Goal: Task Accomplishment & Management: Use online tool/utility

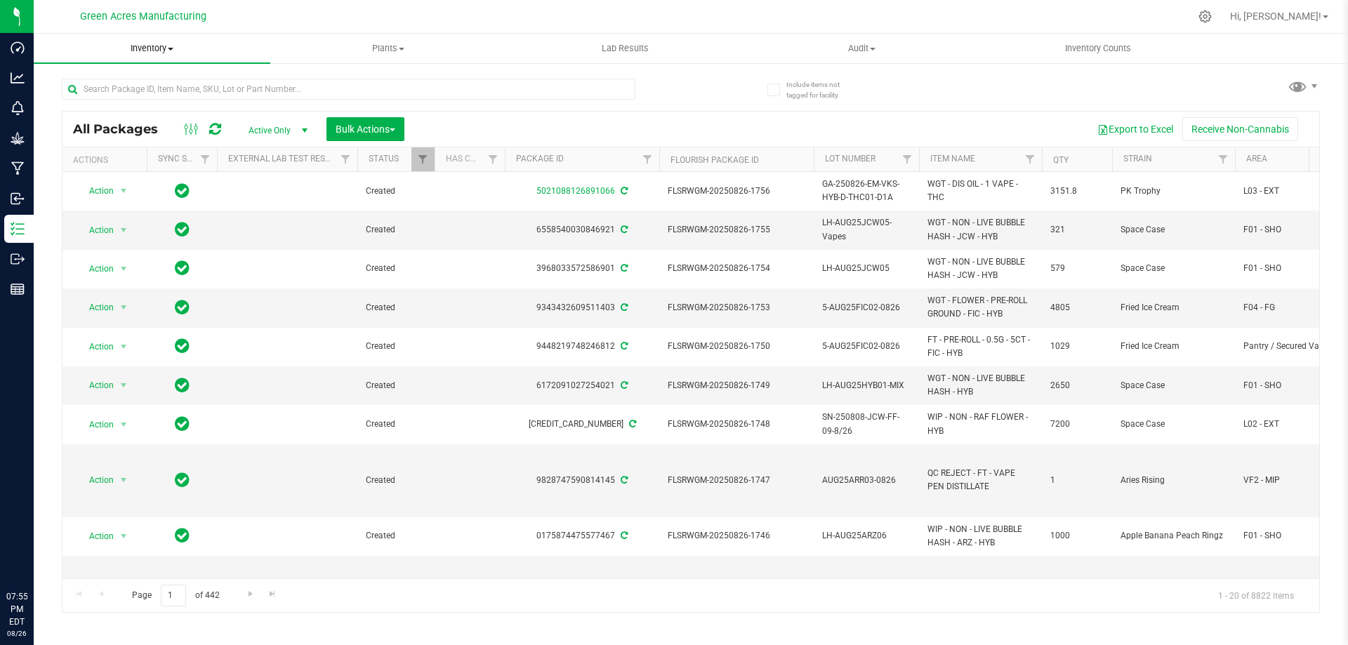
drag, startPoint x: 0, startPoint y: 0, endPoint x: 171, endPoint y: 52, distance: 178.3
click at [171, 52] on span "Inventory" at bounding box center [152, 48] width 237 height 13
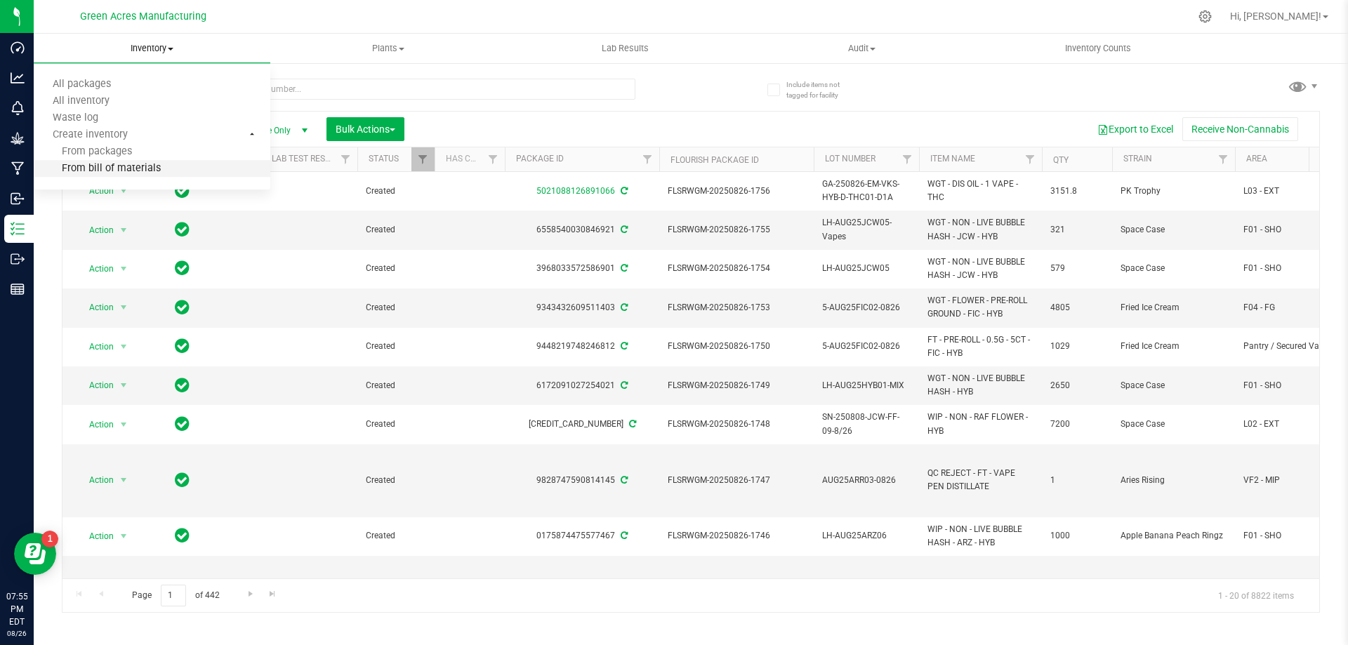
click at [178, 173] on li "From bill of materials" at bounding box center [152, 169] width 237 height 17
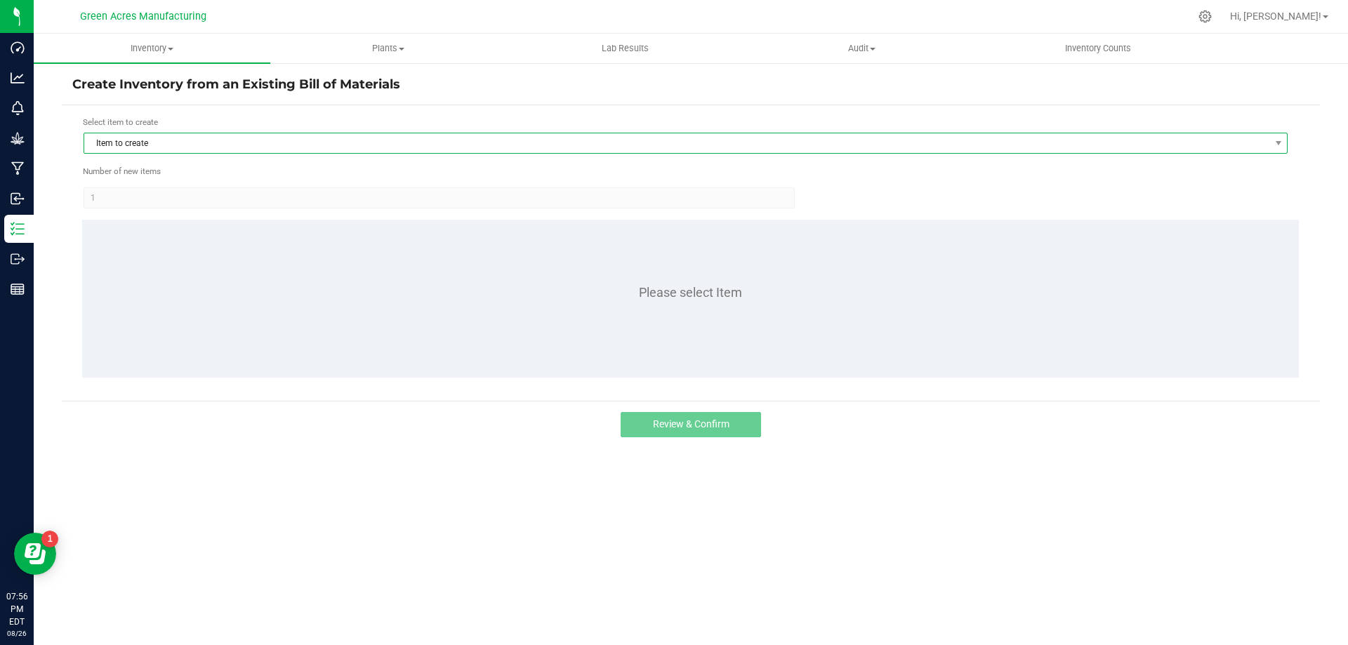
click at [234, 149] on span "Item to create" at bounding box center [676, 143] width 1185 height 20
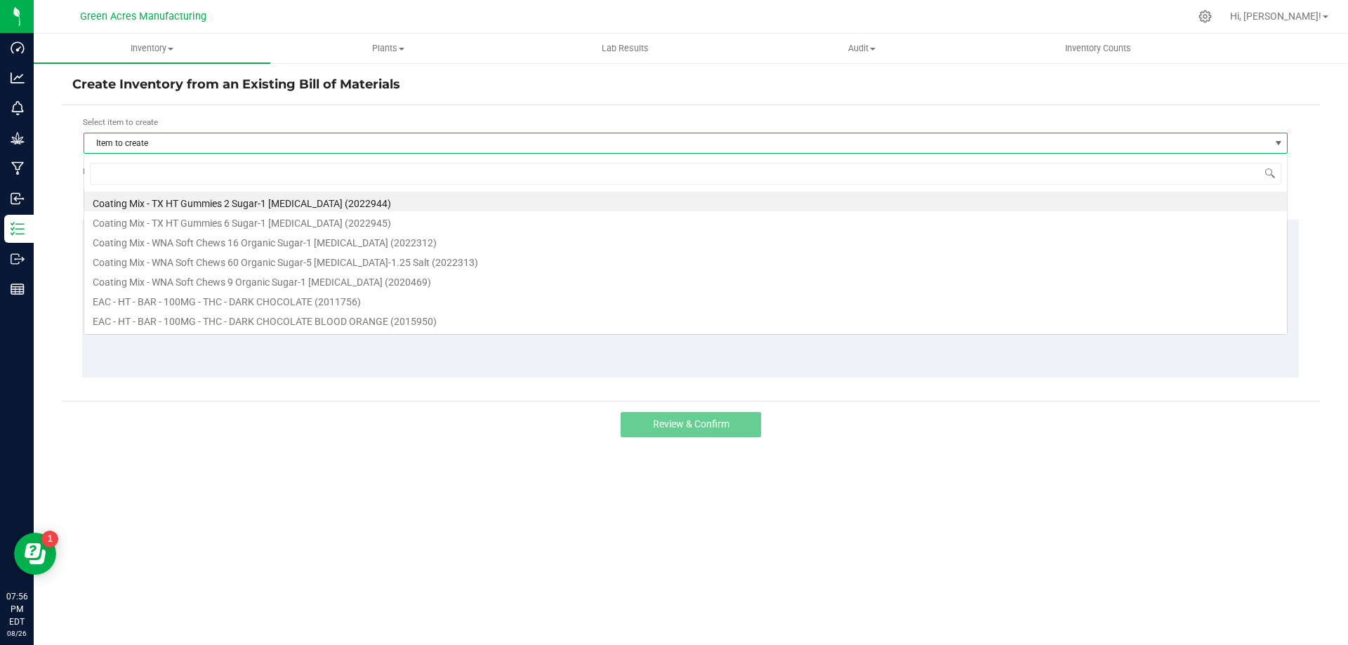
scroll to position [21, 1204]
type input "1013733"
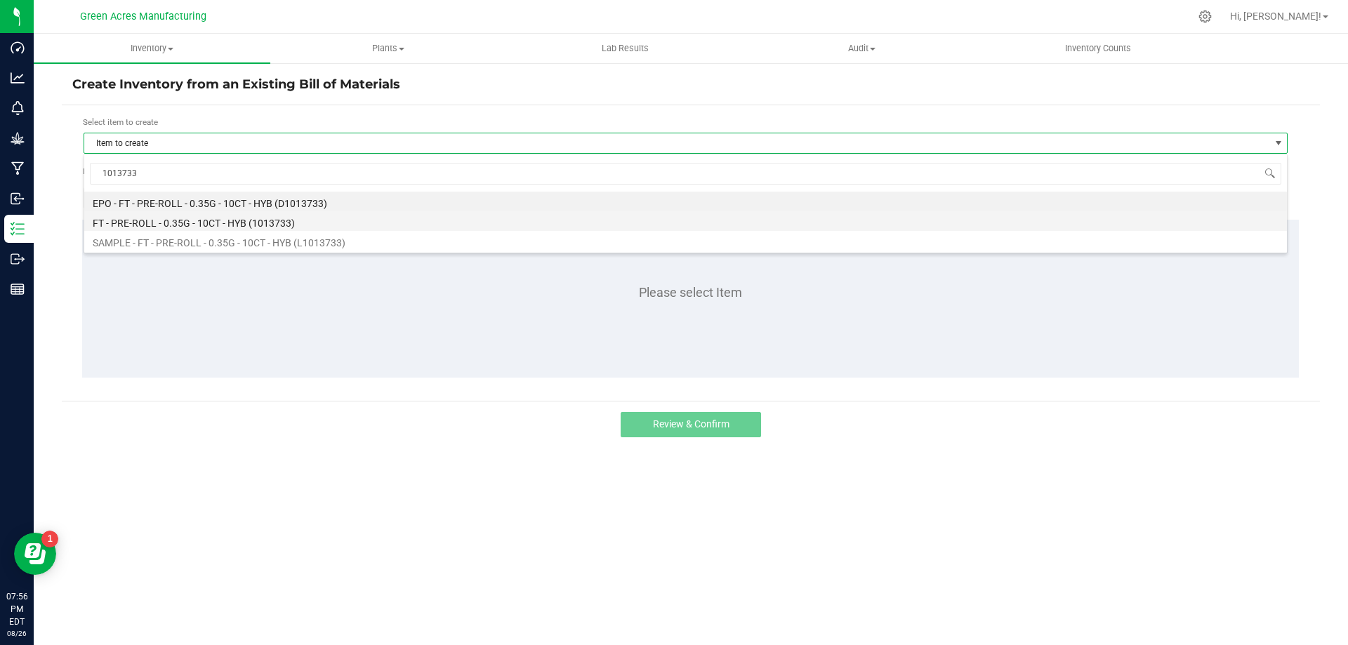
click at [250, 216] on li "FT - PRE-ROLL - 0.35G - 10CT - HYB (1013733)" at bounding box center [685, 221] width 1202 height 20
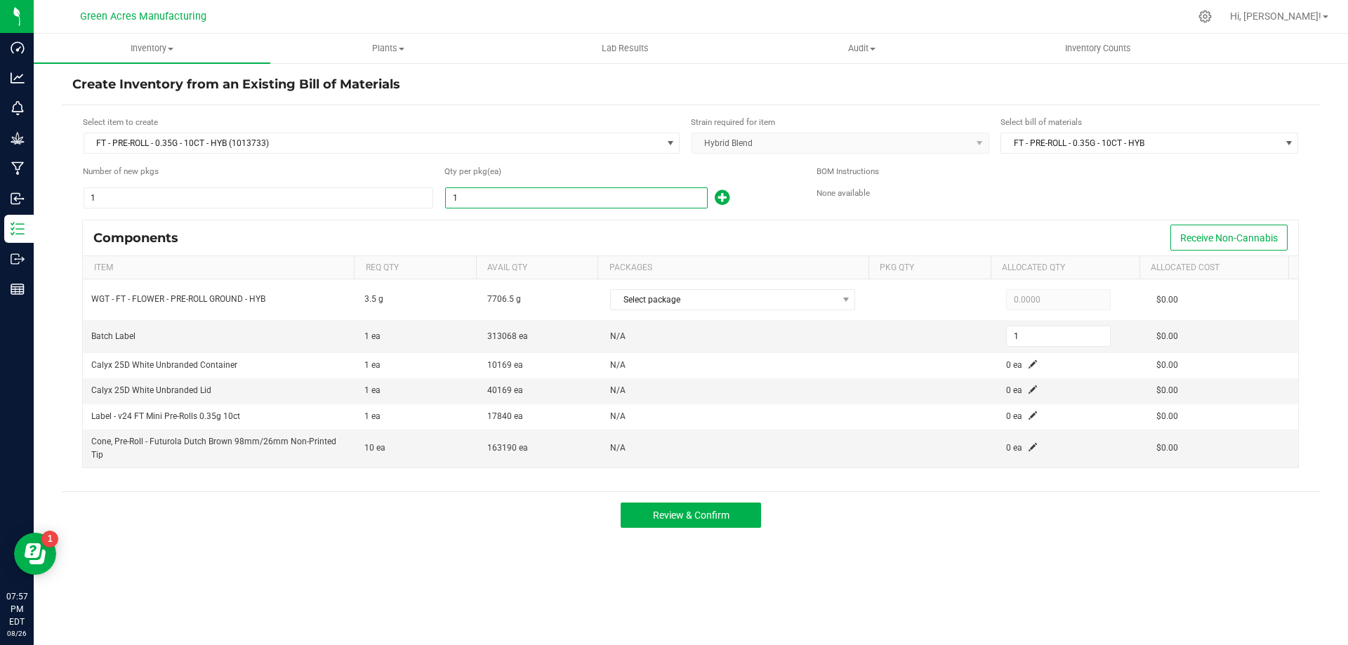
click at [477, 205] on input "1" at bounding box center [576, 198] width 261 height 20
type input "14"
type input "143"
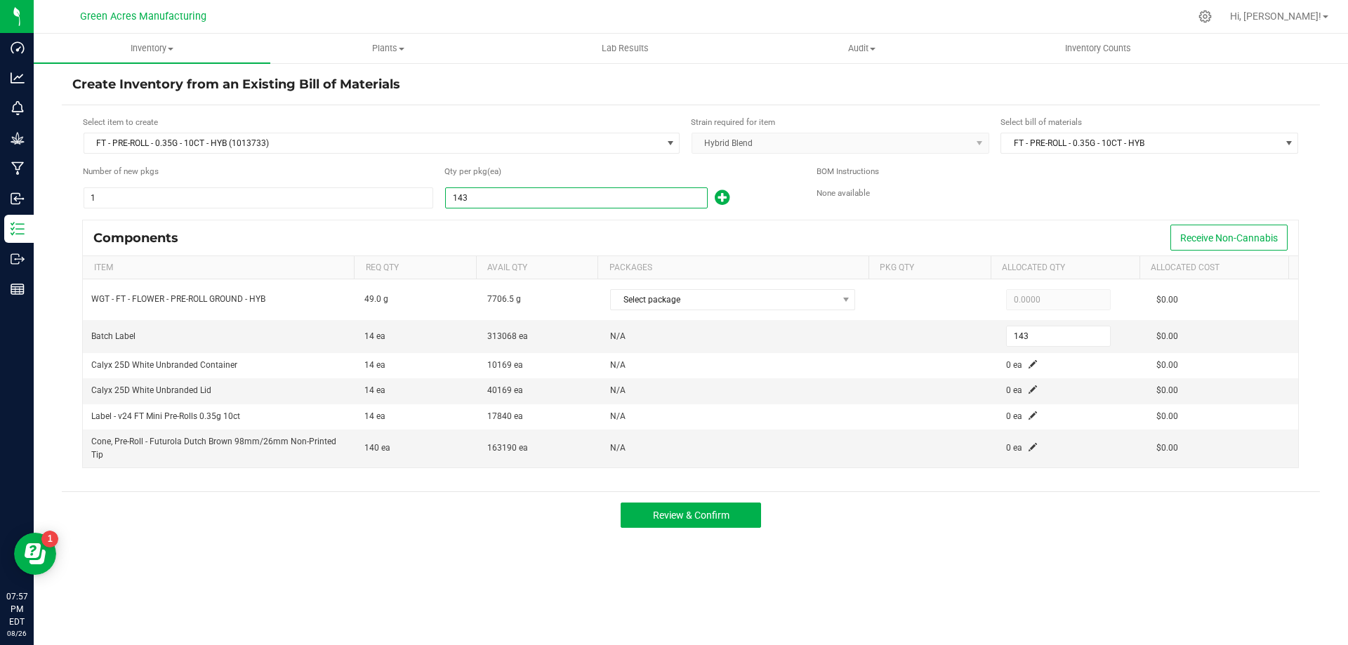
type input "1433"
type input "1,433"
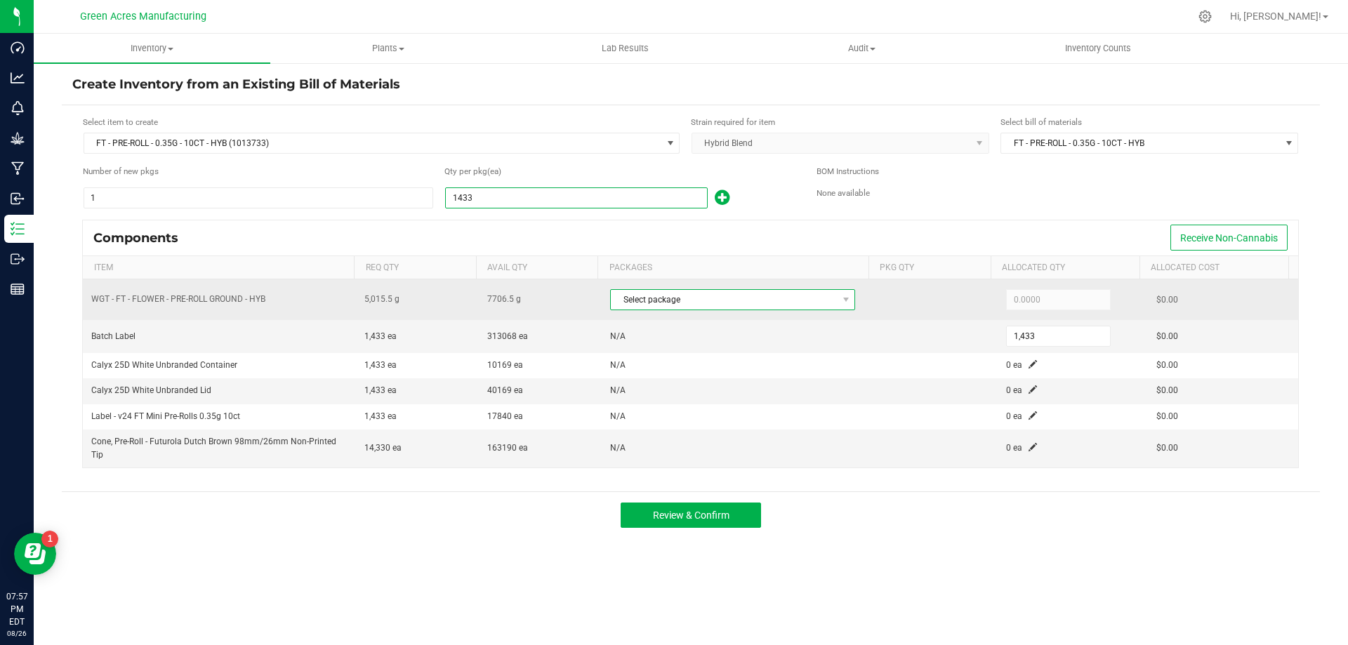
type input "1,433"
click at [837, 293] on span at bounding box center [846, 300] width 18 height 20
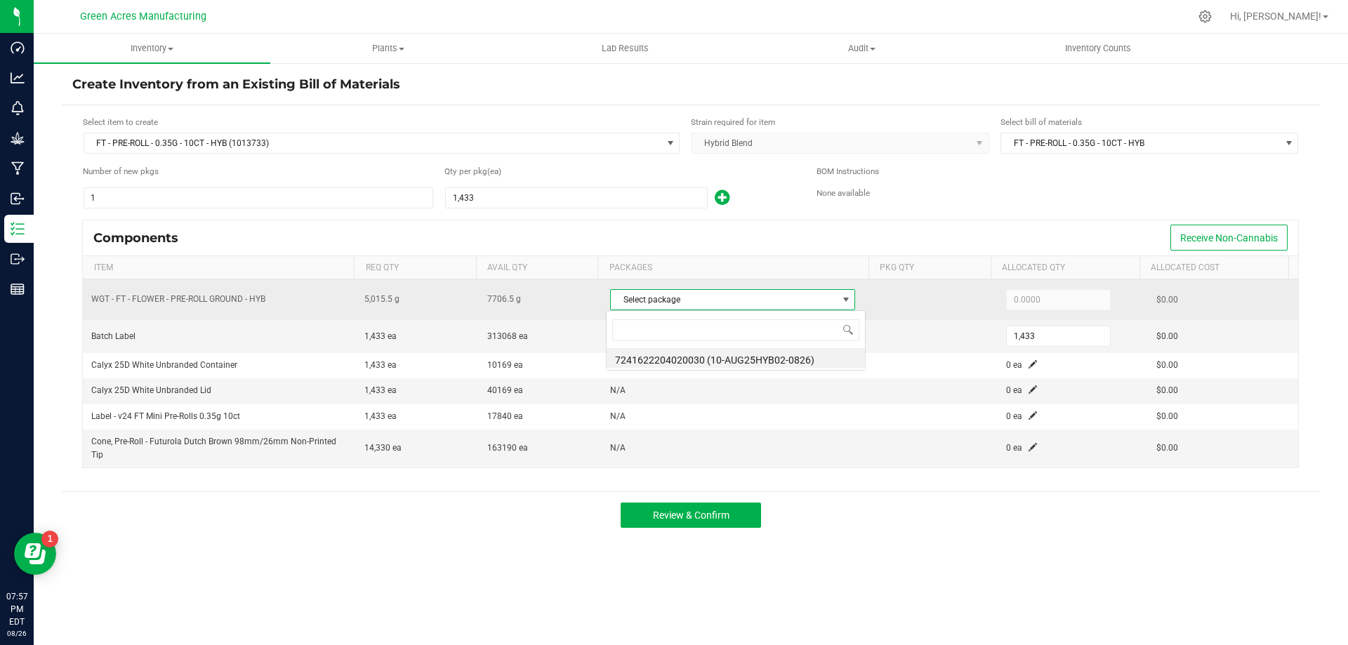
scroll to position [21, 242]
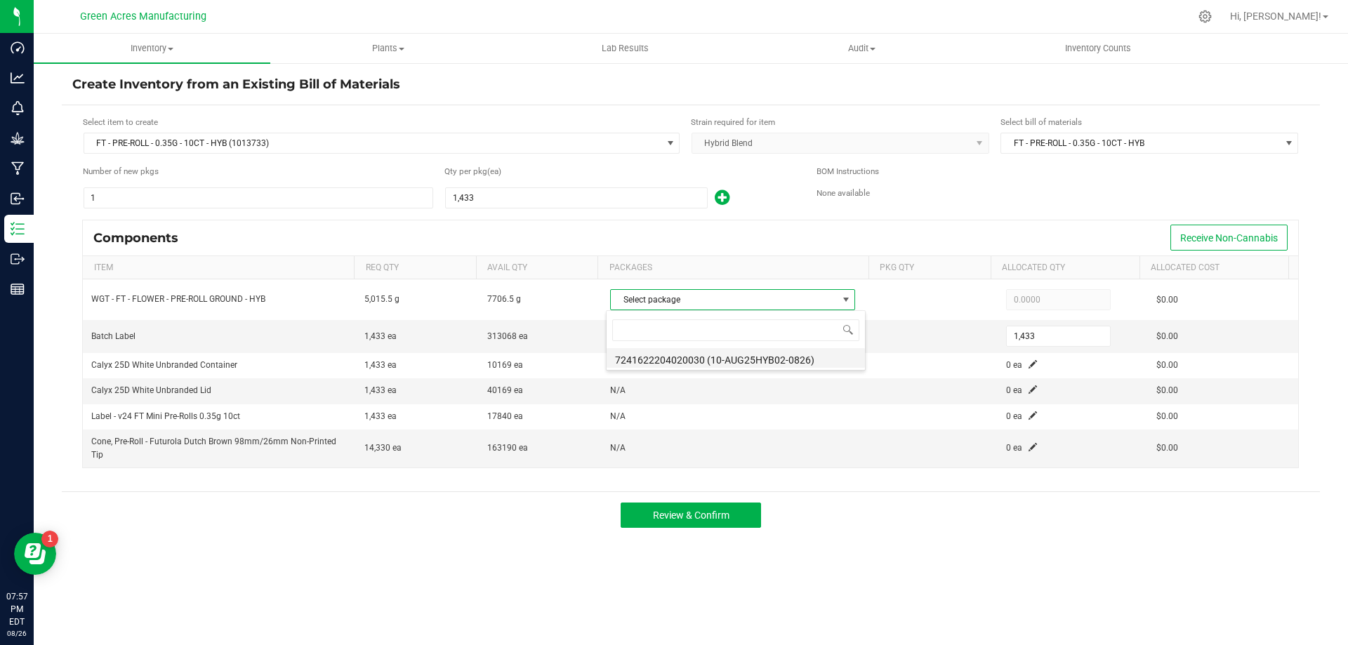
click at [837, 367] on li "7241622204020030 (10-AUG25HYB02-0826)" at bounding box center [735, 358] width 258 height 20
type input "5,015.5000"
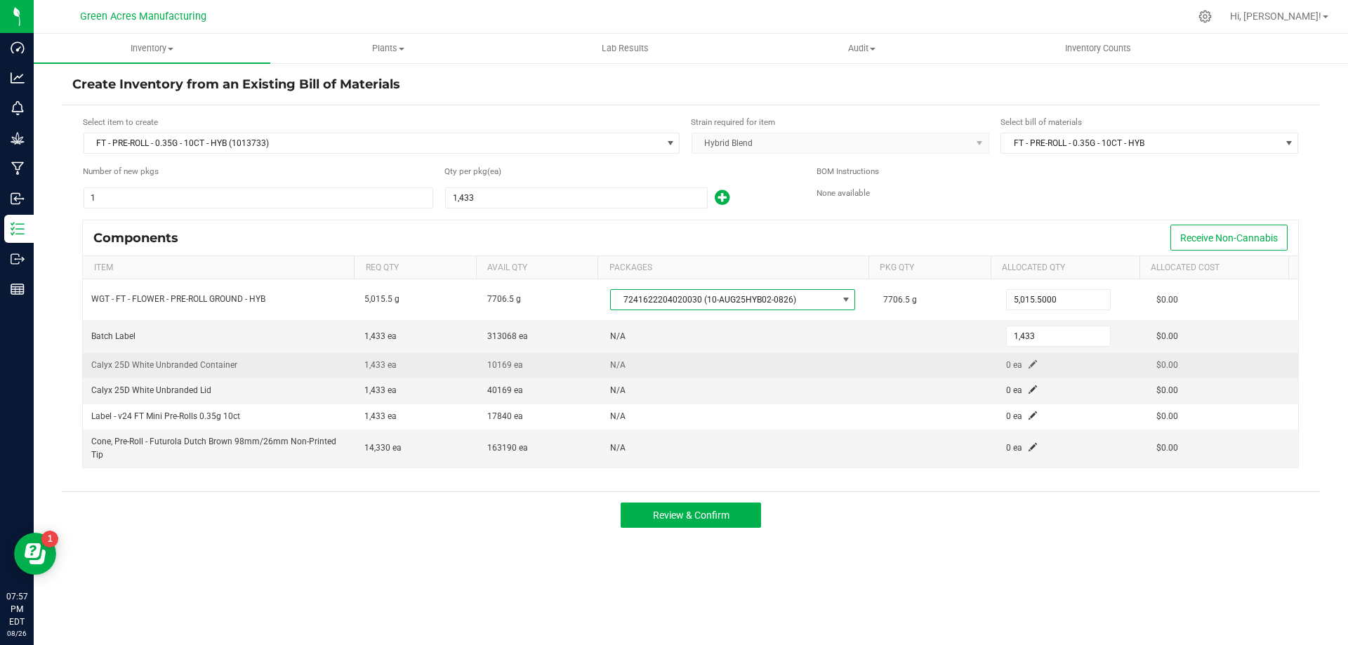
click at [1028, 364] on span at bounding box center [1032, 364] width 8 height 8
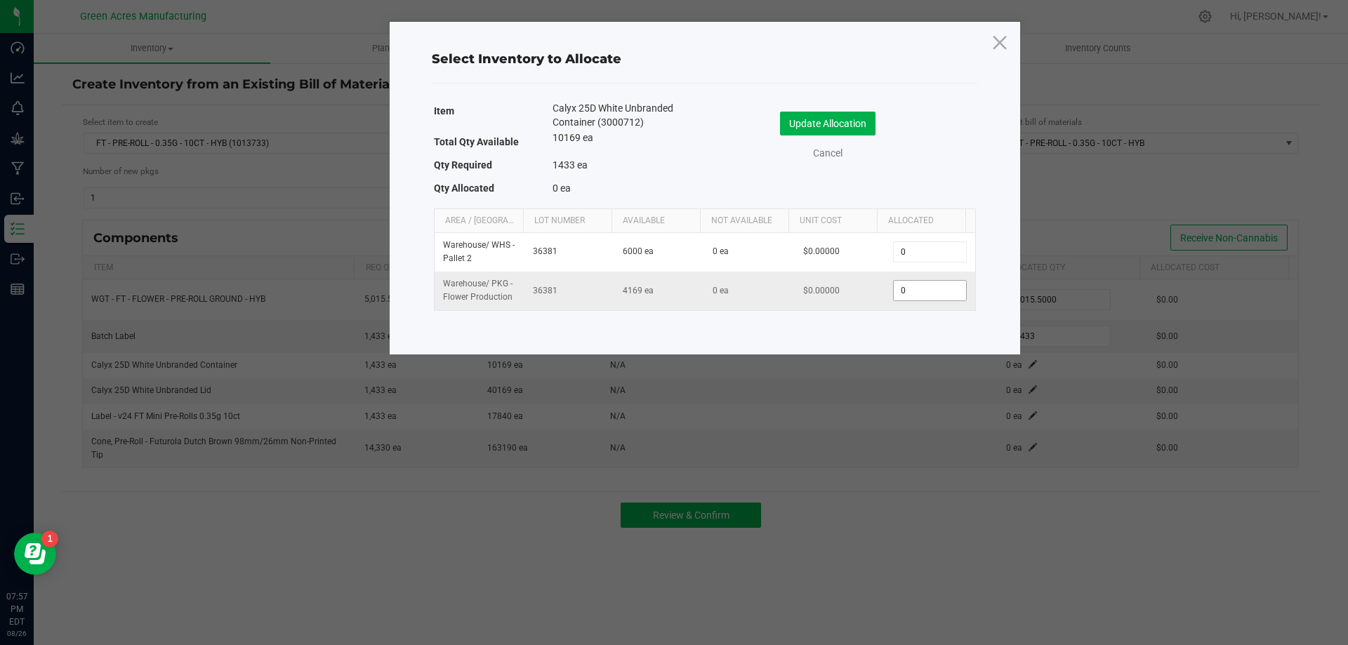
click at [914, 297] on input "0" at bounding box center [929, 291] width 72 height 20
type input "1,433"
click at [852, 124] on button "Update Allocation" at bounding box center [827, 124] width 95 height 24
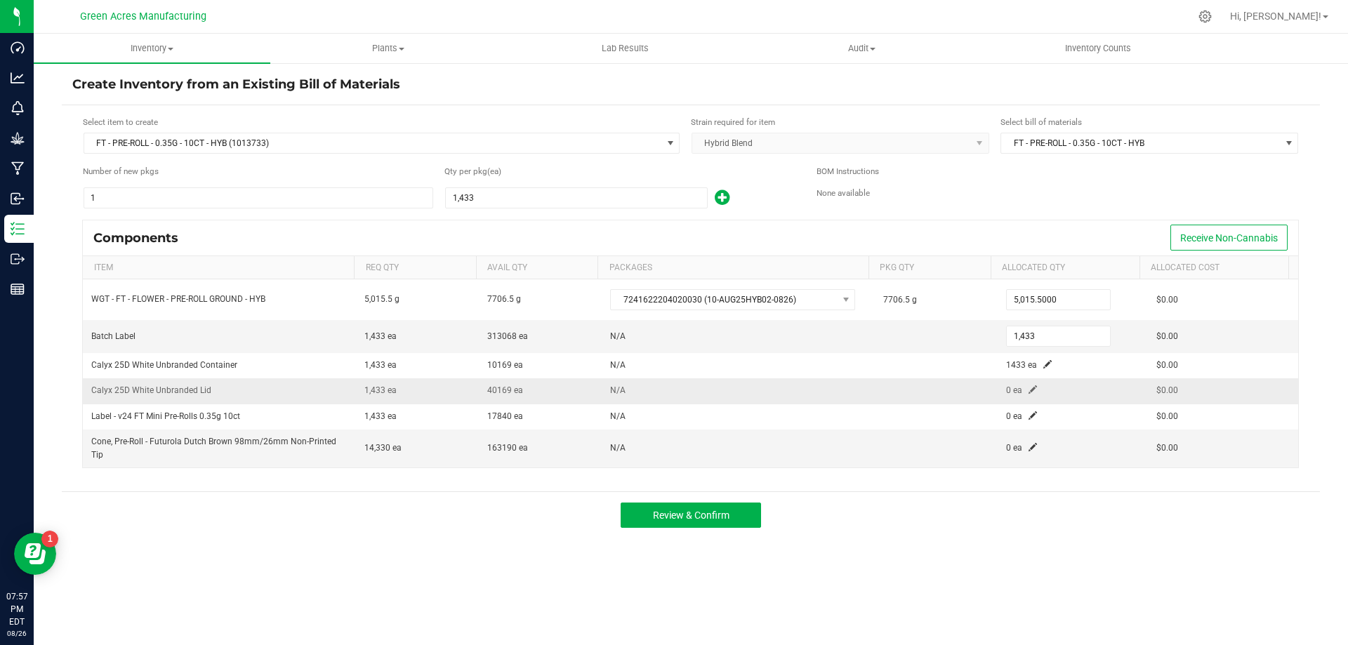
click at [1028, 390] on span at bounding box center [1032, 389] width 8 height 8
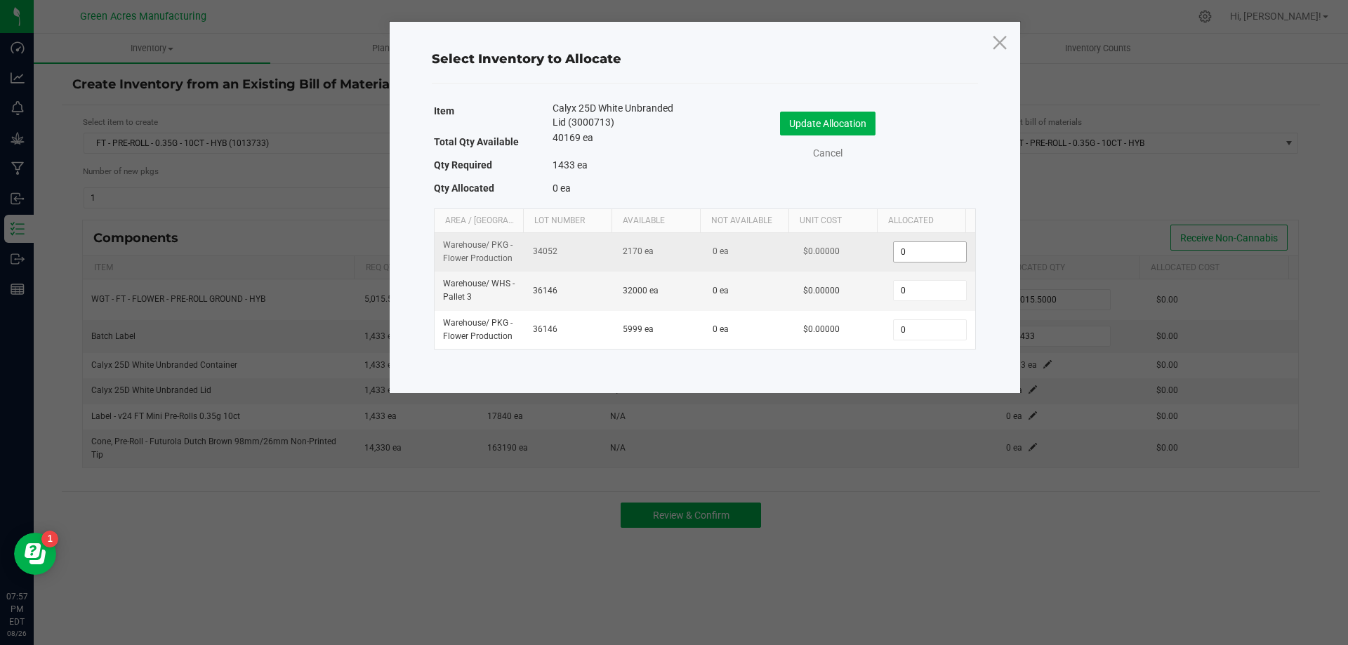
click at [910, 247] on input "0" at bounding box center [929, 252] width 72 height 20
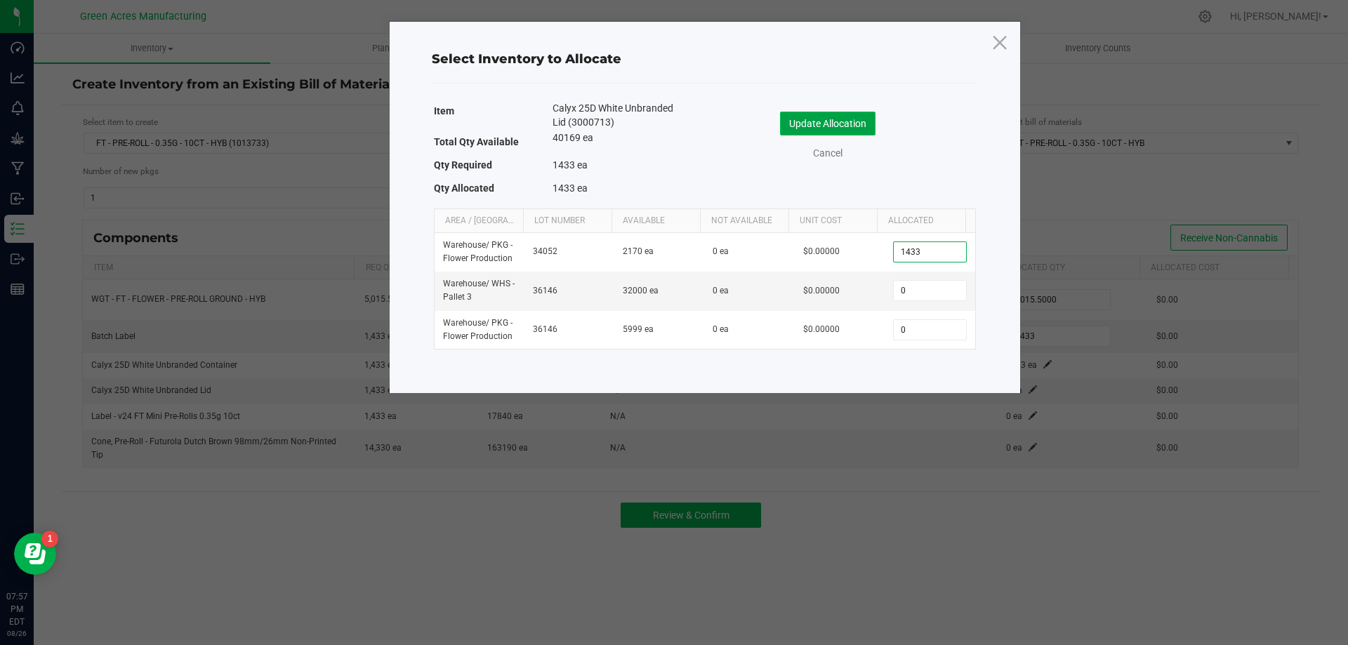
type input "1,433"
click at [836, 126] on button "Update Allocation" at bounding box center [827, 124] width 95 height 24
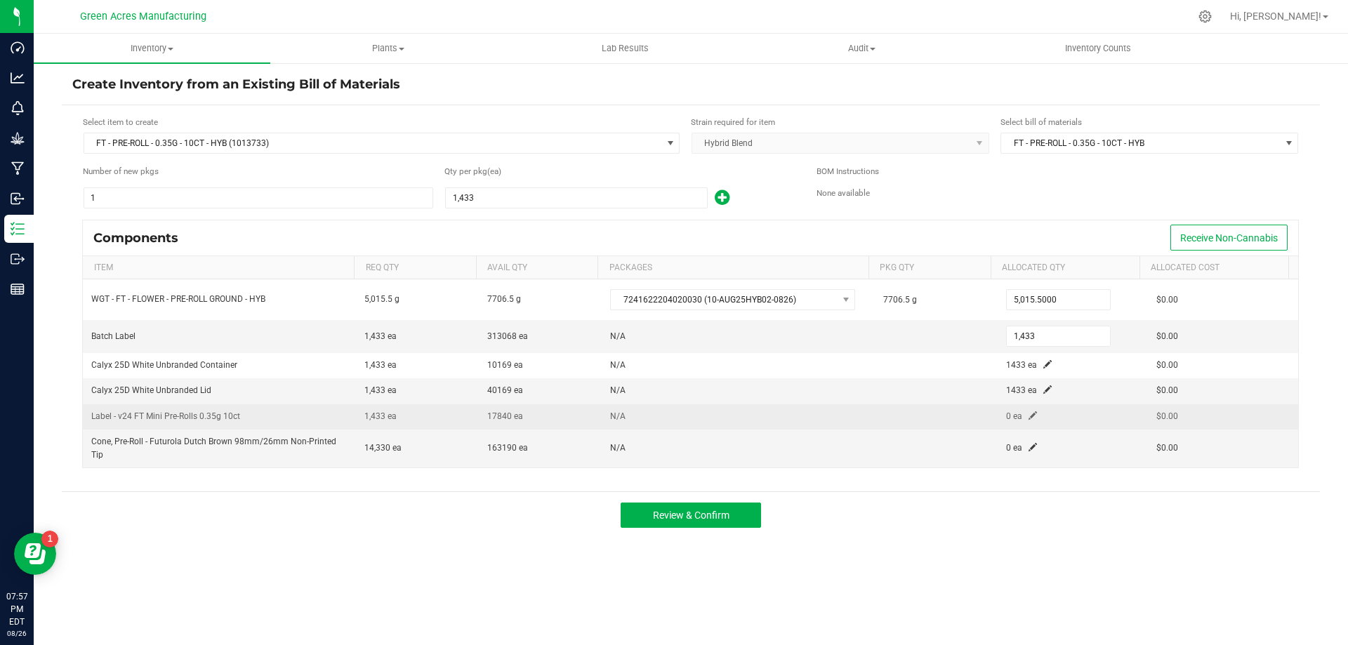
click at [1028, 417] on span at bounding box center [1032, 415] width 8 height 8
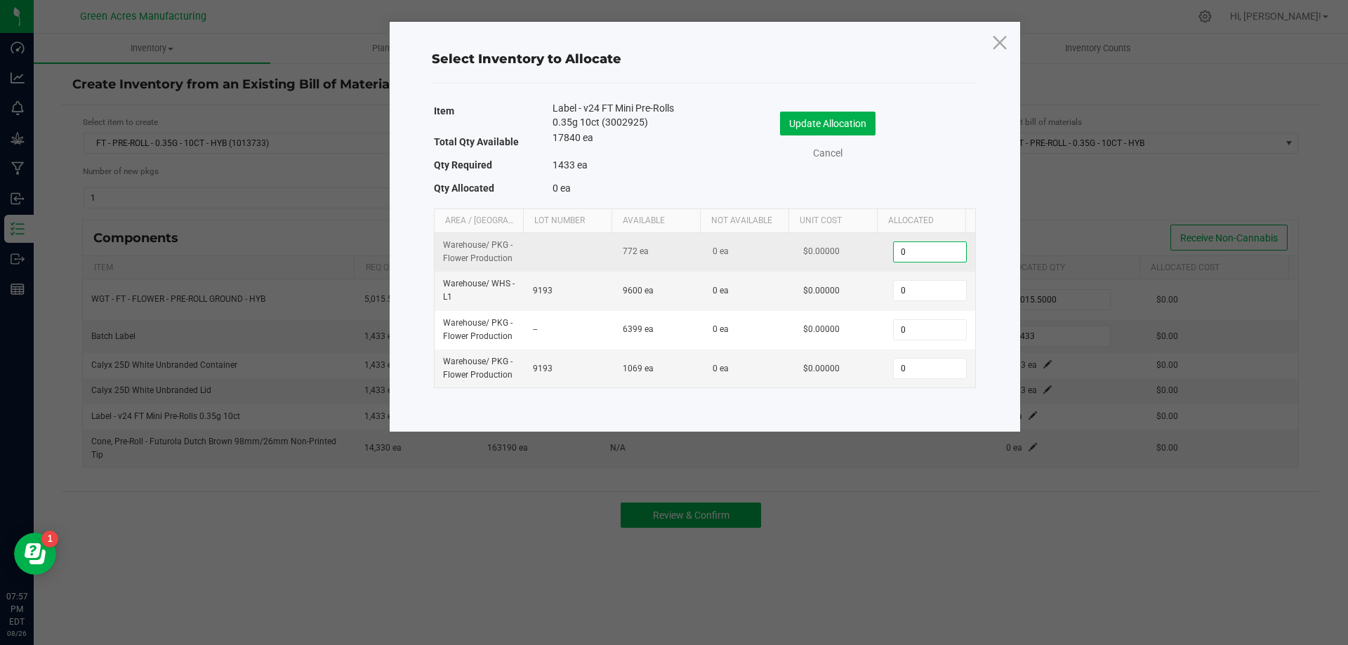
click at [905, 256] on input "0" at bounding box center [929, 252] width 72 height 20
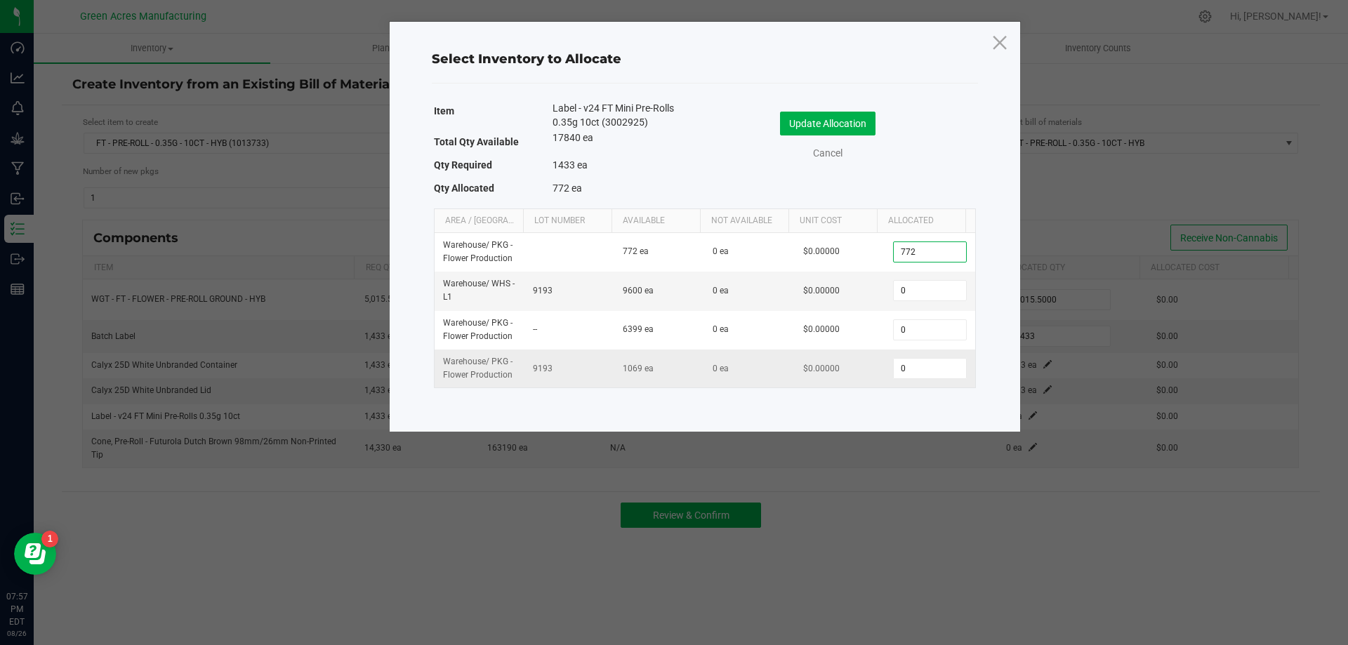
type input "772"
click at [929, 382] on td "0" at bounding box center [929, 369] width 90 height 38
click at [930, 380] on td "0" at bounding box center [929, 369] width 90 height 38
click at [938, 363] on input "0" at bounding box center [929, 369] width 72 height 20
click at [907, 373] on input "1069" at bounding box center [929, 369] width 72 height 20
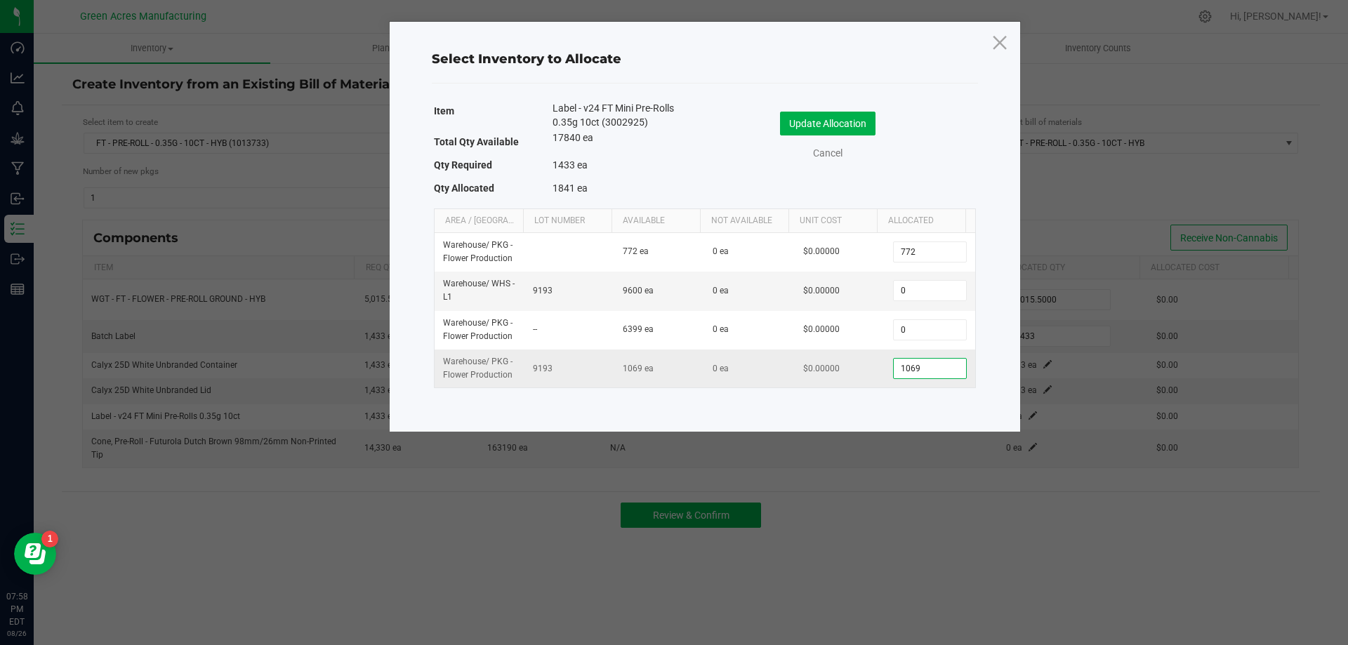
click at [907, 373] on input "1069" at bounding box center [929, 369] width 72 height 20
click at [907, 373] on input "600" at bounding box center [929, 369] width 72 height 20
type input "661"
click at [834, 121] on button "Update Allocation" at bounding box center [827, 124] width 95 height 24
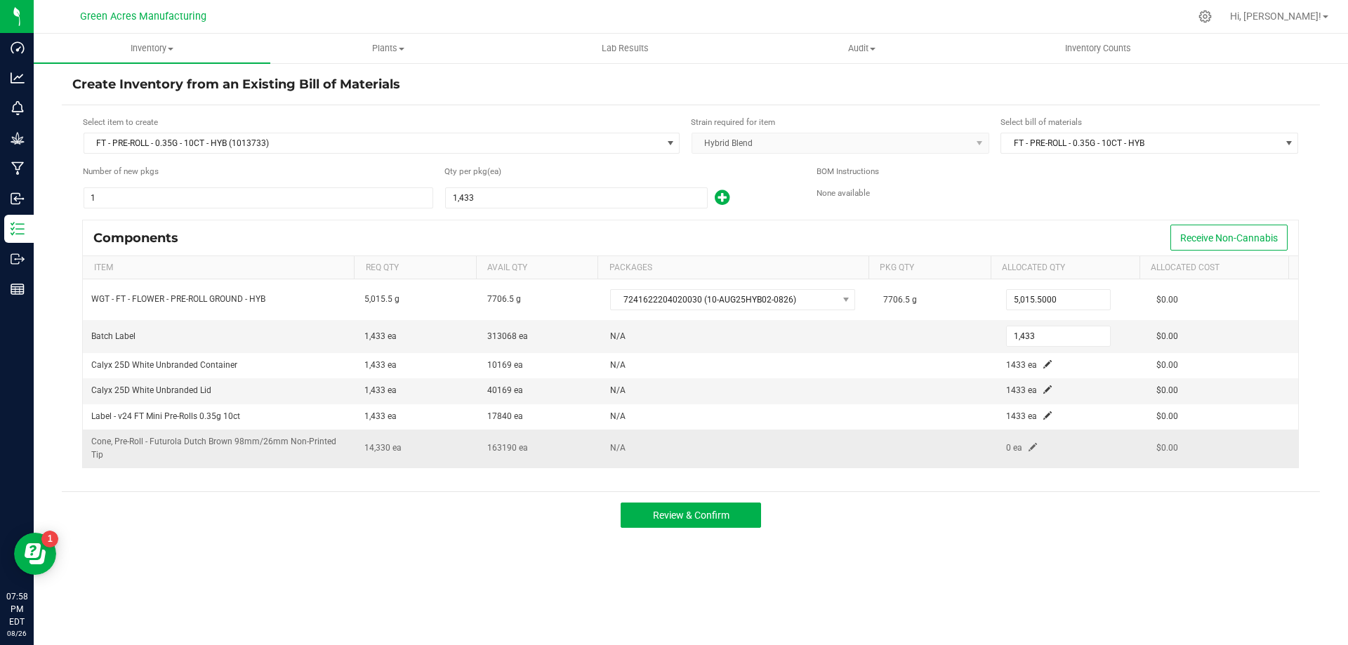
click at [1016, 445] on td "0 ea" at bounding box center [1072, 449] width 150 height 38
click at [1028, 447] on span at bounding box center [1032, 447] width 8 height 8
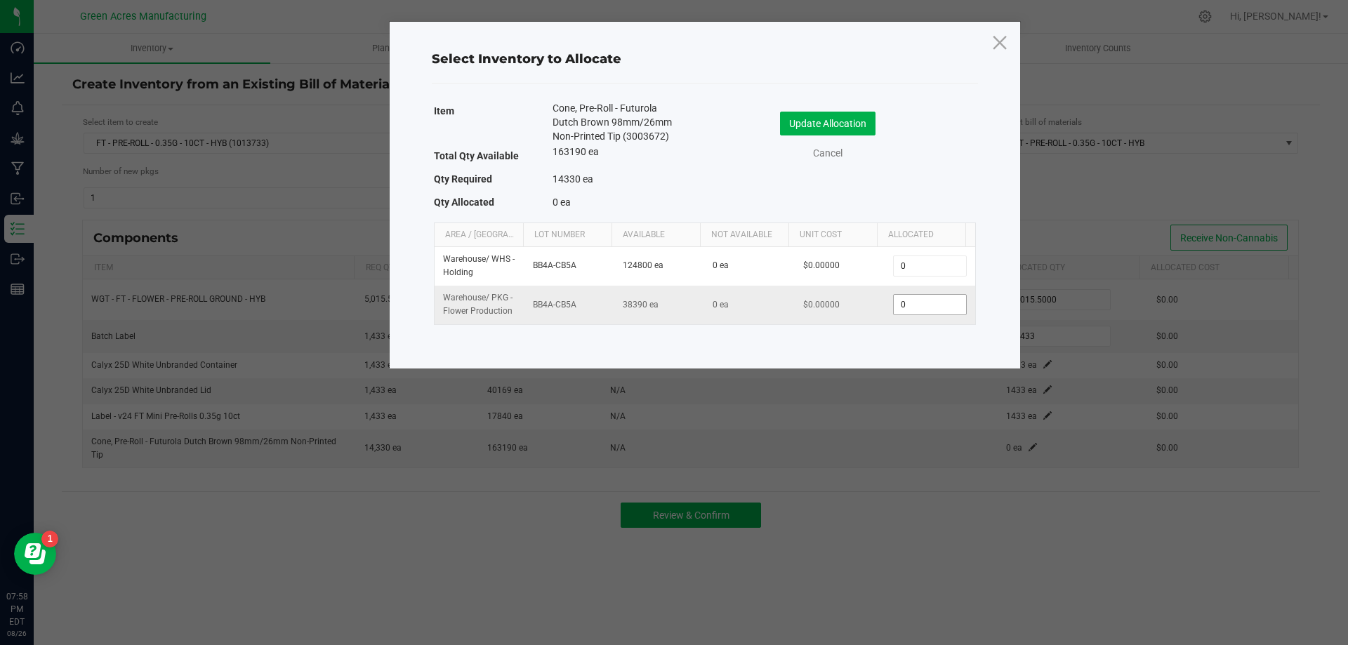
click at [945, 302] on input "0" at bounding box center [929, 305] width 72 height 20
type input "14,330"
click at [856, 126] on button "Update Allocation" at bounding box center [827, 124] width 95 height 24
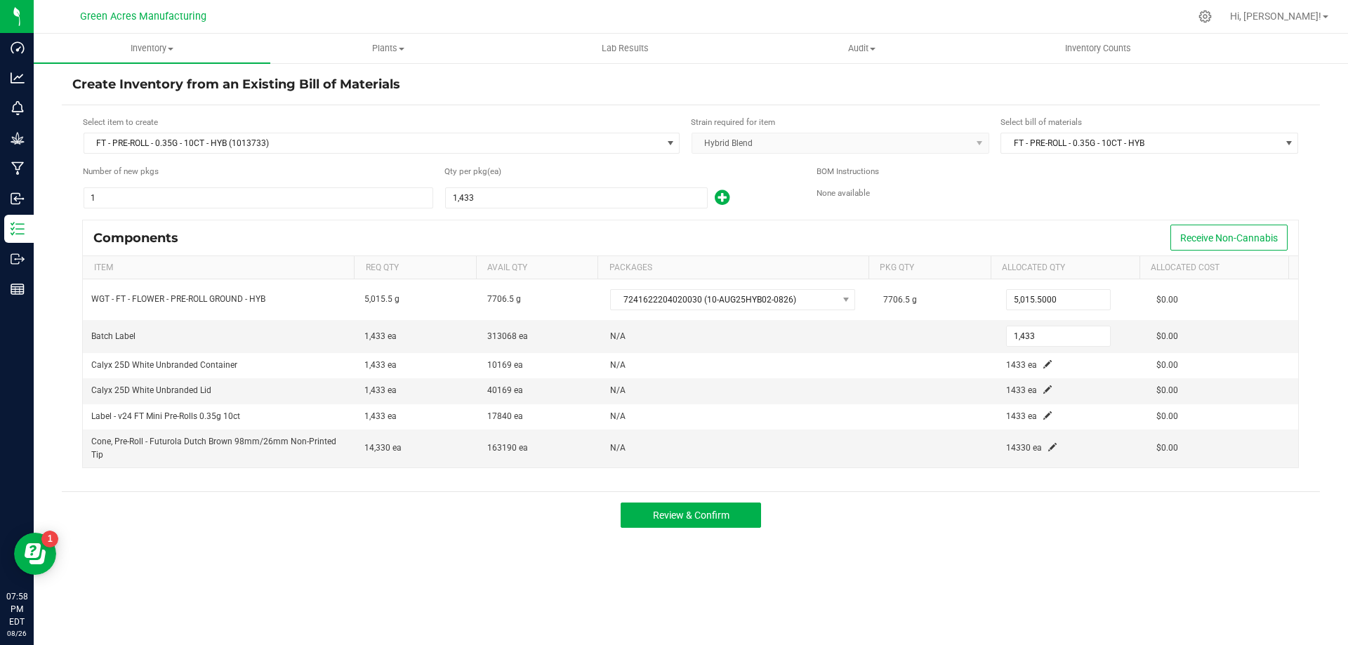
click at [676, 502] on div "Review & Confirm" at bounding box center [691, 514] width 1258 height 47
click at [672, 512] on span "Review & Confirm" at bounding box center [691, 515] width 76 height 11
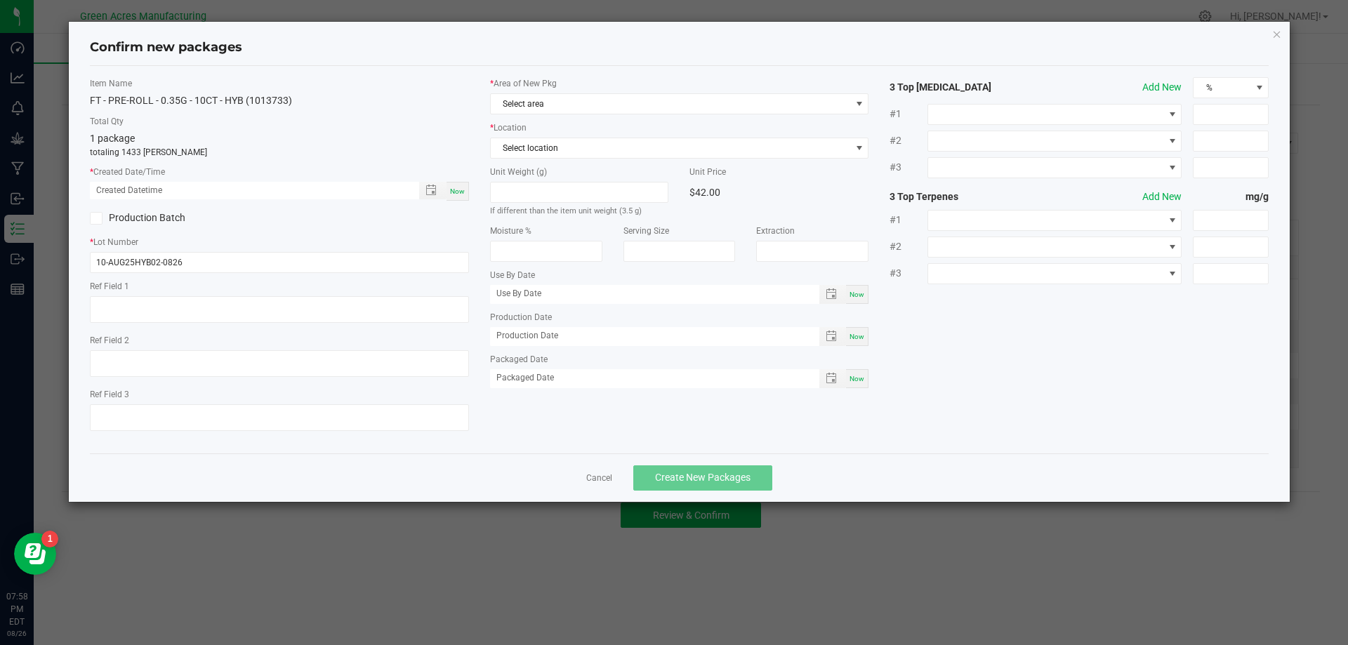
click at [457, 197] on div "Now" at bounding box center [457, 191] width 22 height 19
type input "[DATE] 07:58 PM"
click at [643, 97] on span "Select area" at bounding box center [671, 104] width 360 height 20
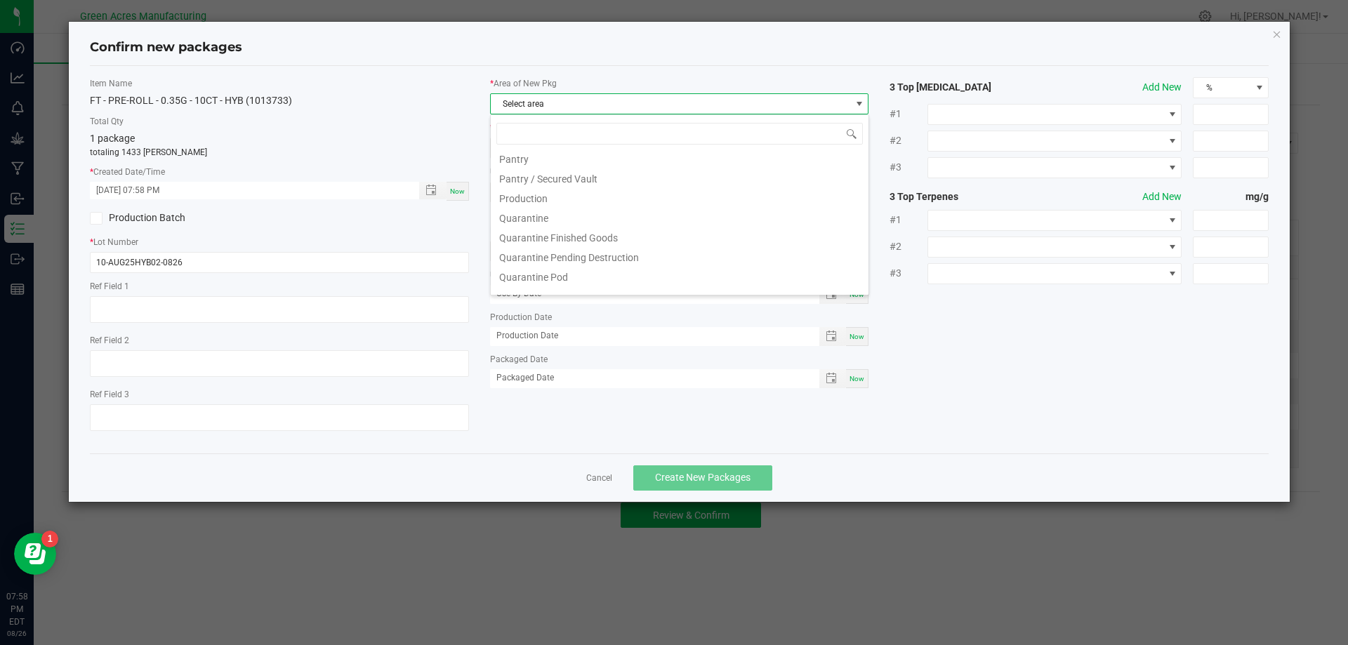
scroll to position [421, 0]
click at [616, 160] on li "Pantry / Secured Vault" at bounding box center [680, 153] width 378 height 20
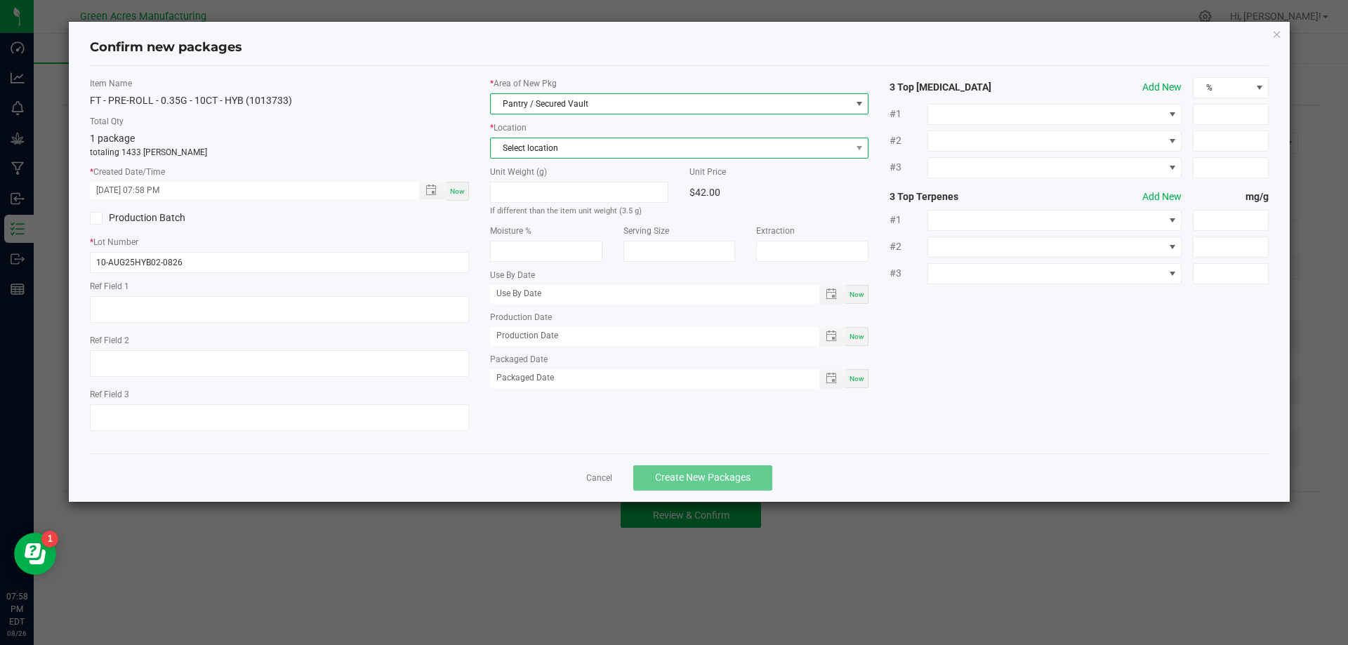
click at [631, 138] on span "Select location" at bounding box center [679, 148] width 379 height 21
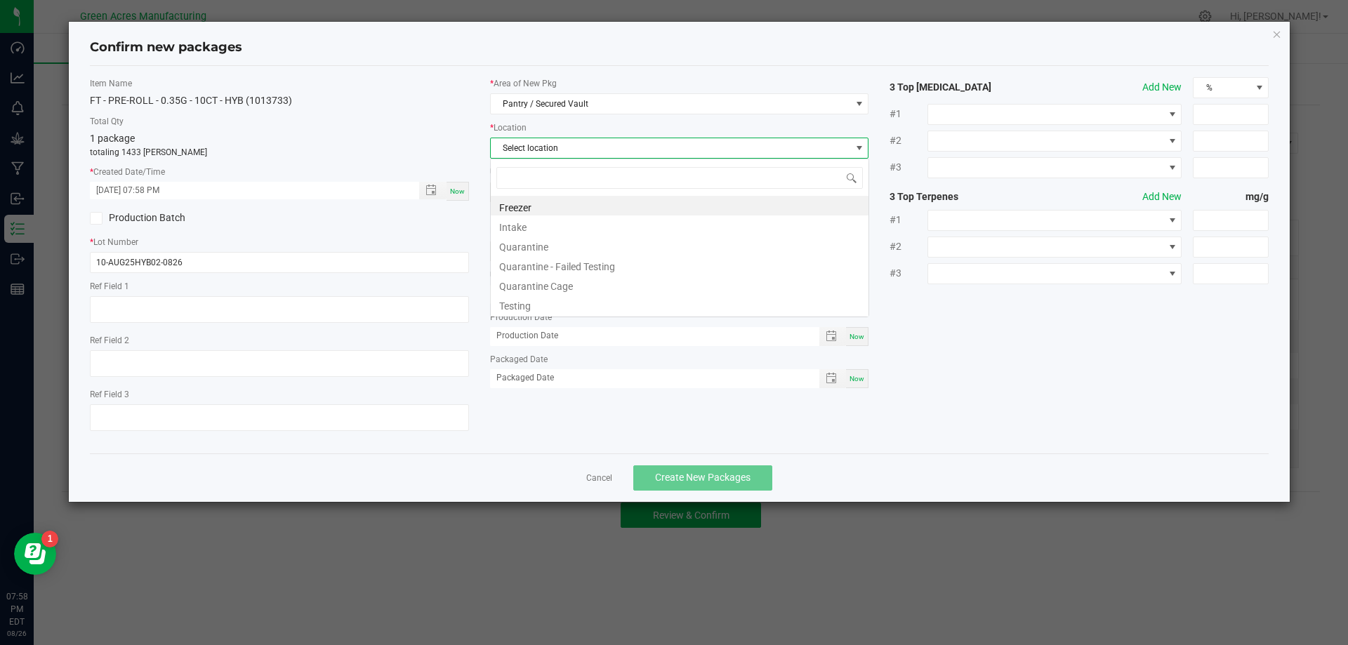
scroll to position [21, 379]
click at [618, 151] on span "Select location" at bounding box center [671, 148] width 360 height 20
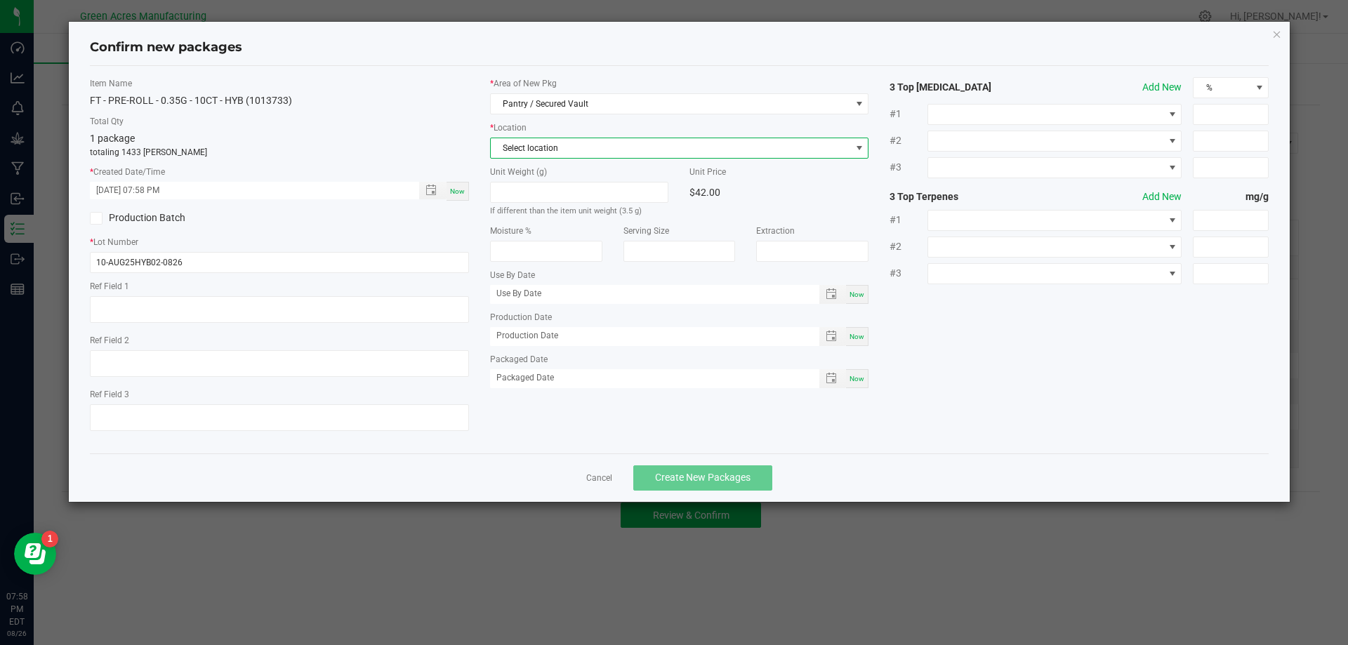
click at [638, 134] on div "* Location Select location" at bounding box center [679, 139] width 379 height 37
click at [613, 155] on span "Select location" at bounding box center [671, 148] width 360 height 20
click at [581, 234] on li "Intake" at bounding box center [680, 225] width 378 height 20
click at [484, 225] on div "Moisture %" at bounding box center [545, 247] width 133 height 44
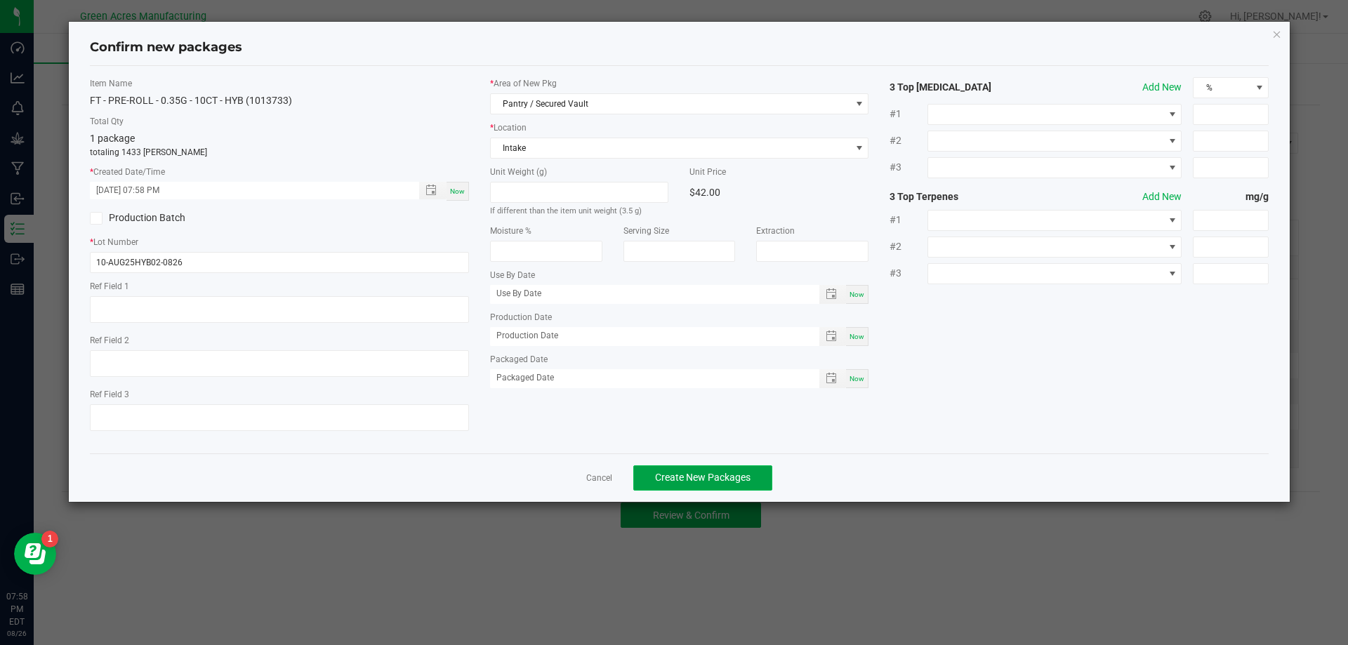
click at [764, 483] on button "Create New Packages" at bounding box center [702, 477] width 139 height 25
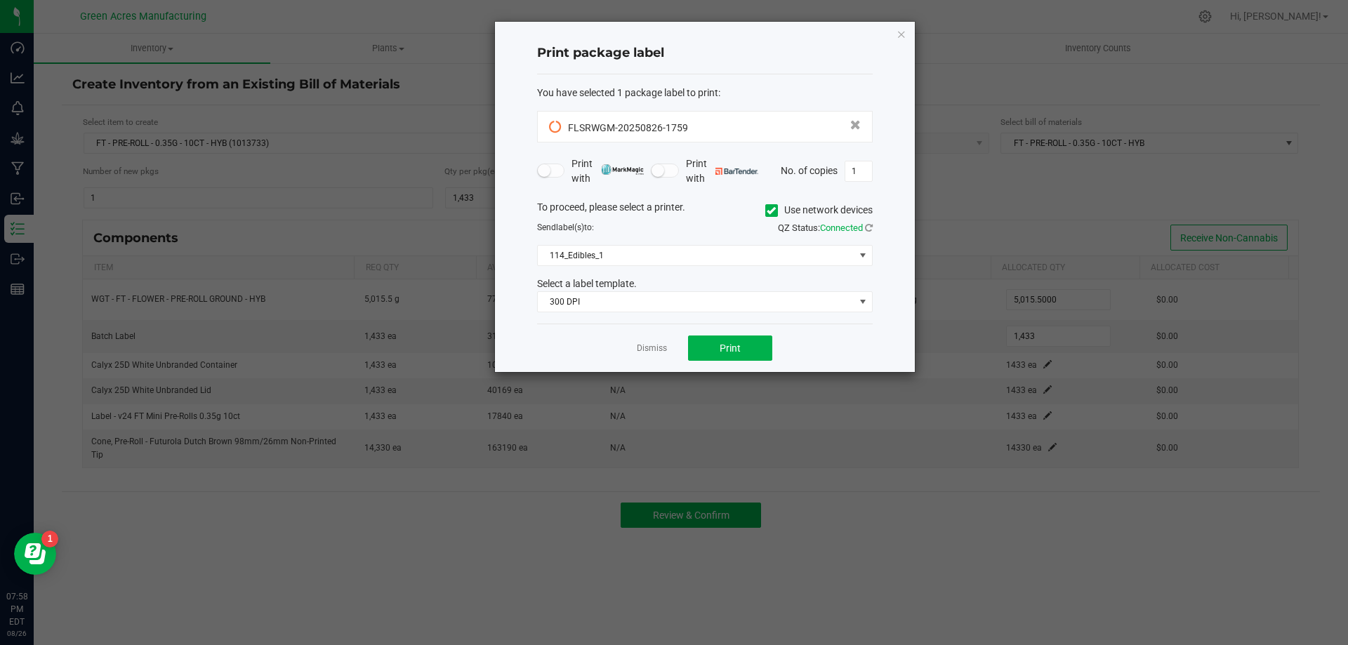
click at [769, 211] on icon at bounding box center [770, 211] width 9 height 0
click at [0, 0] on input "Use network devices" at bounding box center [0, 0] width 0 height 0
click at [724, 249] on span at bounding box center [696, 256] width 317 height 20
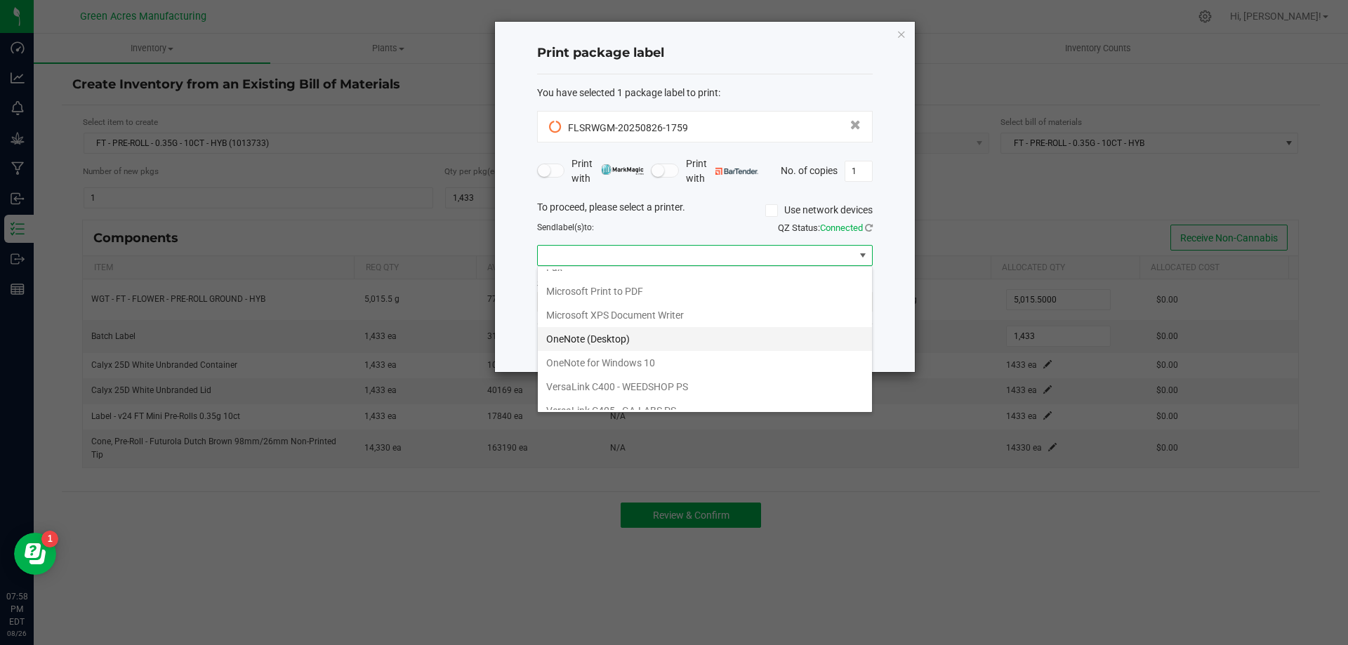
scroll to position [74, 0]
click at [671, 397] on ZPL "ZDesigner ZD410-300dpi ZPL" at bounding box center [705, 398] width 334 height 24
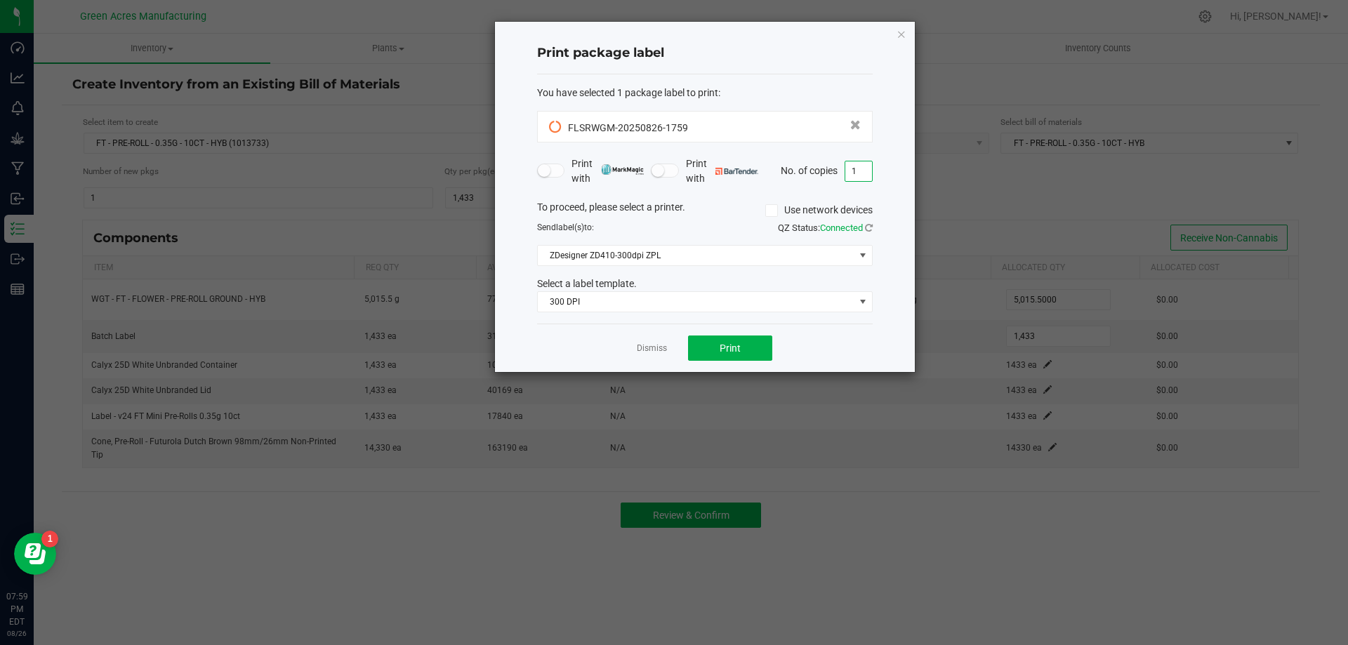
click at [863, 179] on input "1" at bounding box center [858, 171] width 27 height 20
type input "2"
click at [749, 355] on button "Print" at bounding box center [730, 347] width 84 height 25
click at [656, 347] on link "Dismiss" at bounding box center [652, 348] width 30 height 12
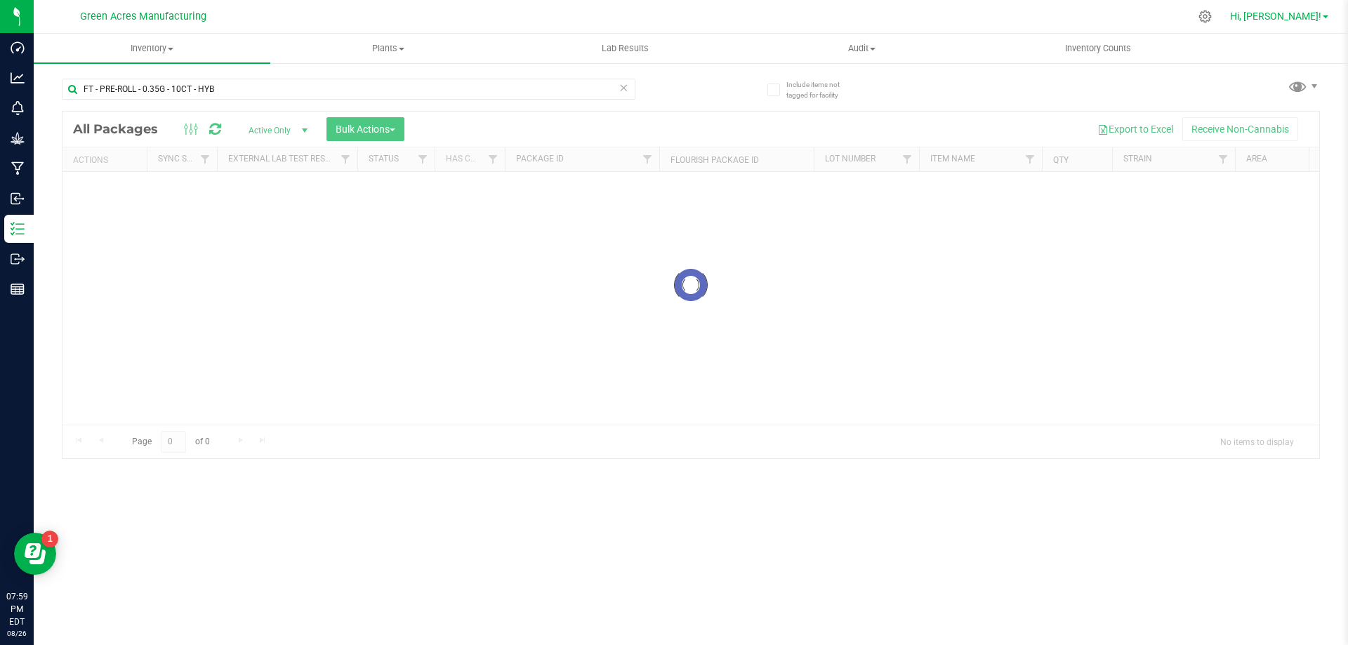
click at [1304, 22] on link "Hi, [PERSON_NAME]!" at bounding box center [1278, 16] width 109 height 15
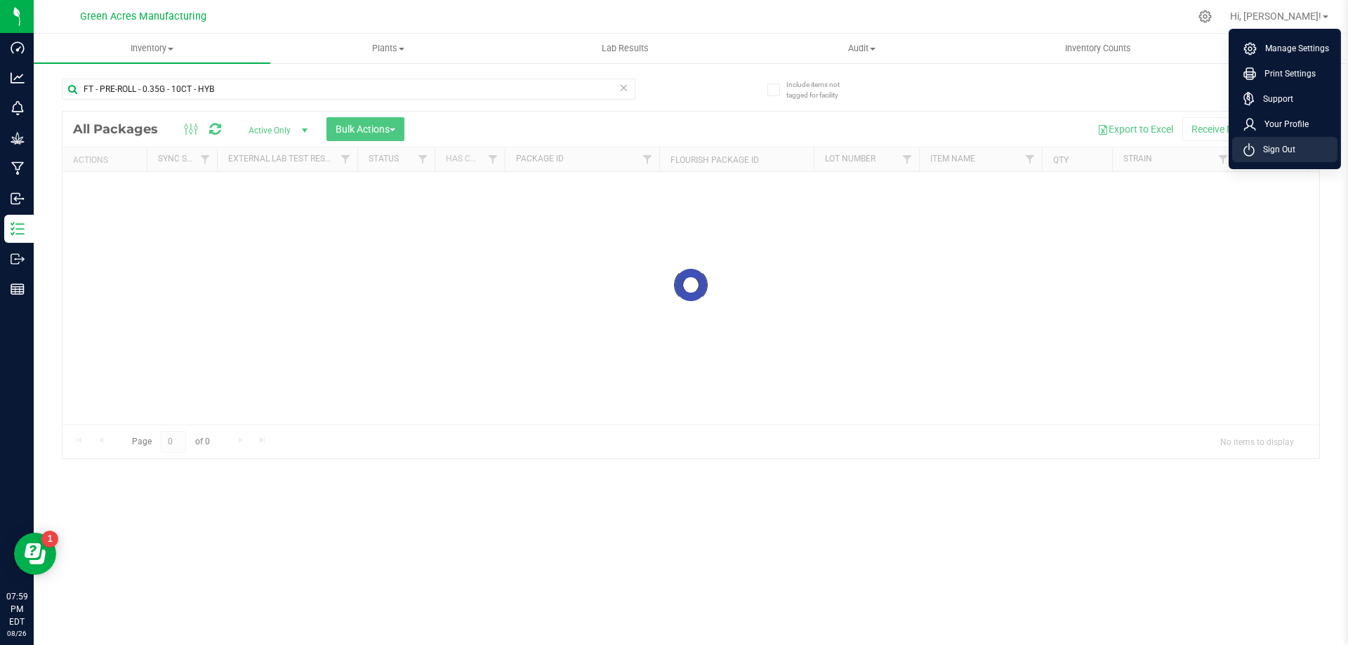
click at [1290, 142] on span "Sign Out" at bounding box center [1274, 149] width 41 height 14
